Goal: Task Accomplishment & Management: Use online tool/utility

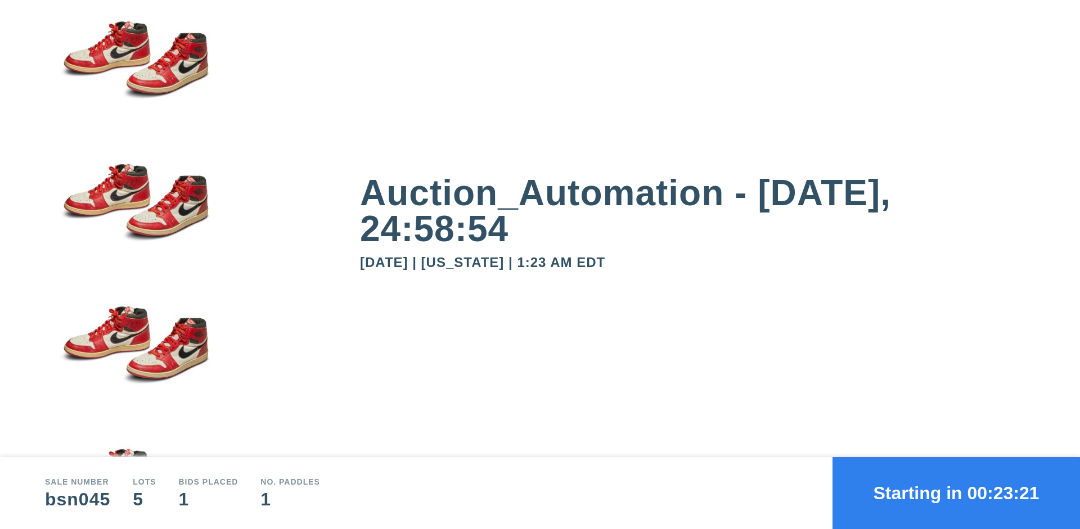
click at [956, 493] on button "Starting in 00:23:21" at bounding box center [955, 493] width 247 height 72
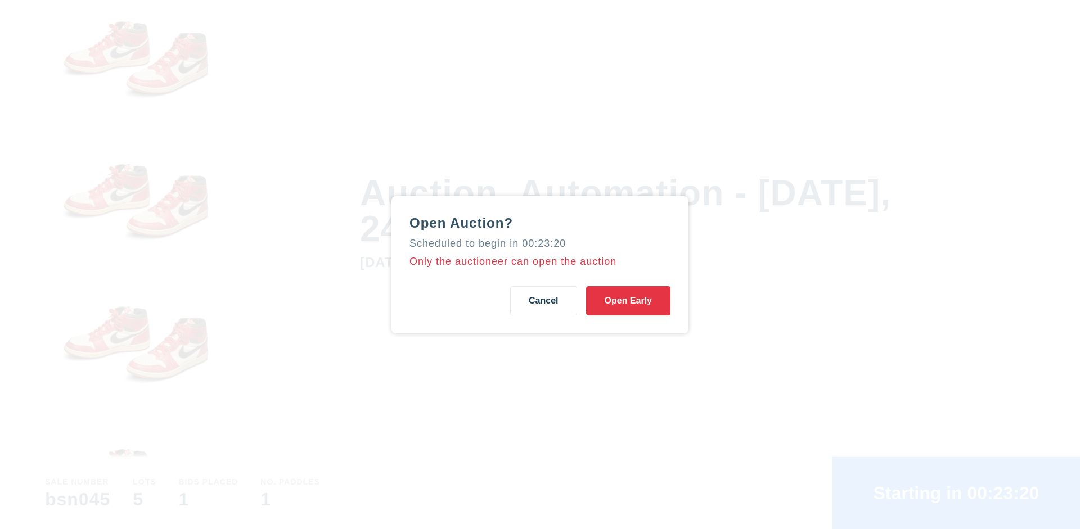
click at [628, 300] on button "Open Early" at bounding box center [628, 300] width 84 height 29
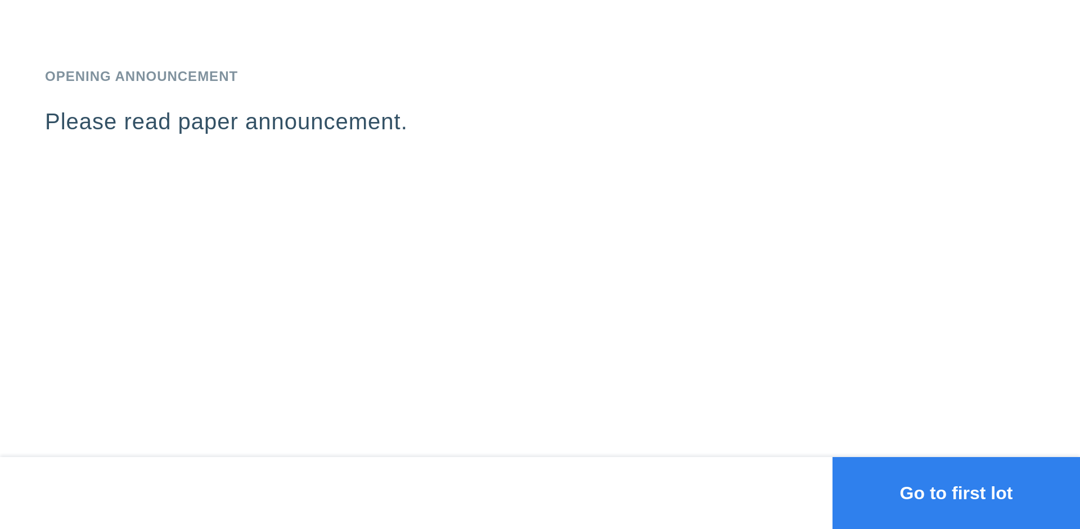
click at [956, 493] on button "Go to first lot" at bounding box center [955, 493] width 247 height 72
